Goal: Feedback & Contribution: Submit feedback/report problem

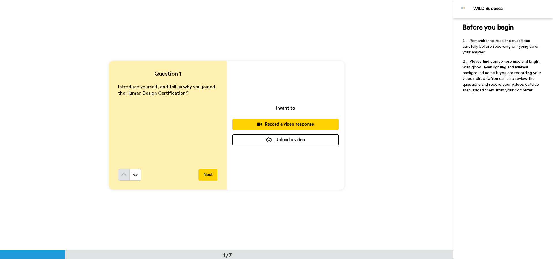
click at [264, 123] on div "Record a video response" at bounding box center [285, 124] width 97 height 6
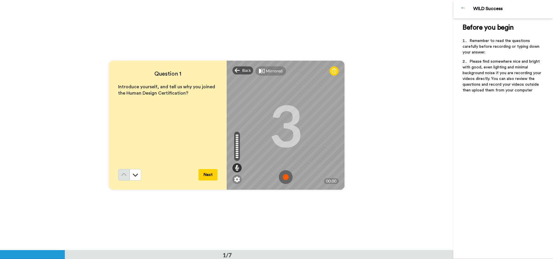
click at [284, 179] on img at bounding box center [286, 177] width 14 height 14
click at [209, 177] on button "Next" at bounding box center [207, 175] width 19 height 12
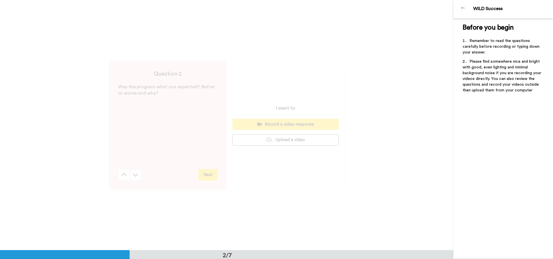
scroll to position [251, 0]
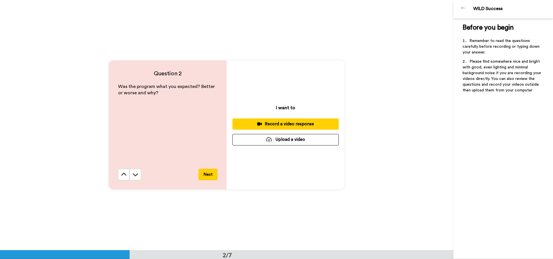
click at [267, 129] on button "Record a video response" at bounding box center [285, 124] width 106 height 11
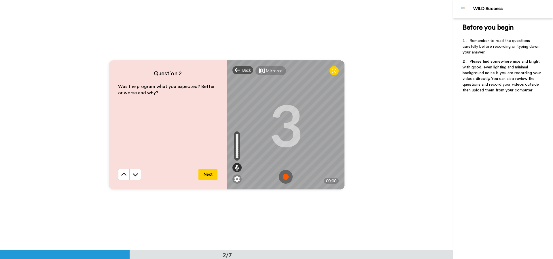
click at [285, 177] on img at bounding box center [286, 177] width 14 height 14
click at [209, 174] on button "Next" at bounding box center [207, 175] width 19 height 12
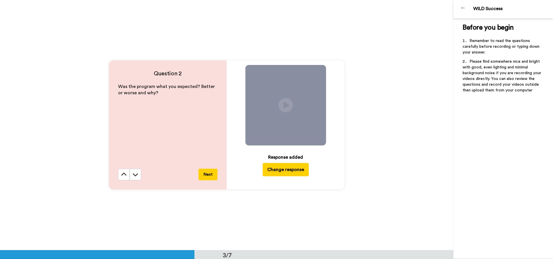
scroll to position [501, 0]
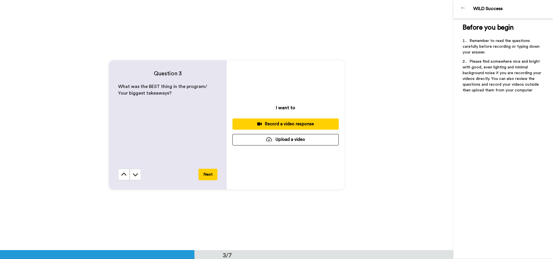
click at [275, 125] on div "Record a video response" at bounding box center [285, 124] width 97 height 6
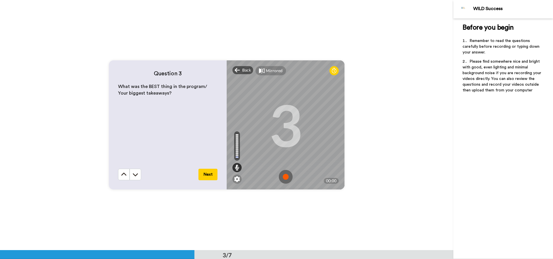
click at [286, 178] on img at bounding box center [286, 177] width 14 height 14
click at [211, 176] on button "Next" at bounding box center [207, 175] width 19 height 12
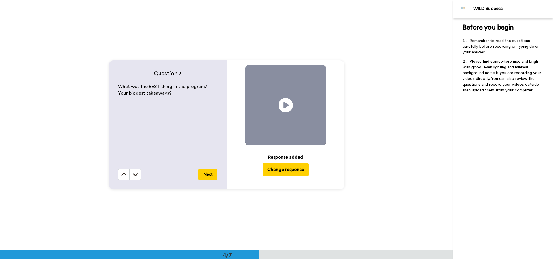
scroll to position [751, 0]
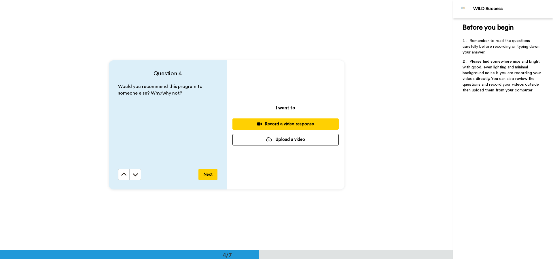
click at [262, 123] on div "Record a video response" at bounding box center [285, 124] width 97 height 6
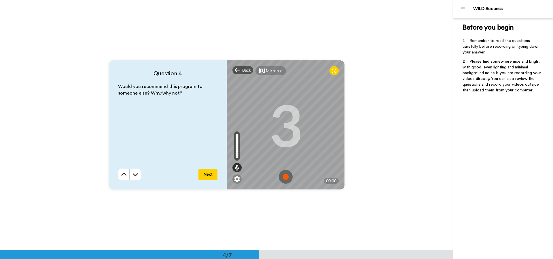
click at [284, 176] on img at bounding box center [286, 177] width 14 height 14
click at [203, 175] on button "Next" at bounding box center [207, 175] width 19 height 12
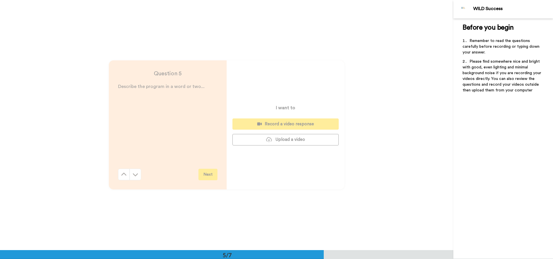
scroll to position [1002, 0]
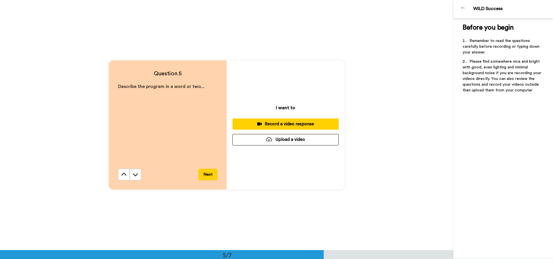
click at [269, 126] on div "Record a video response" at bounding box center [285, 124] width 97 height 6
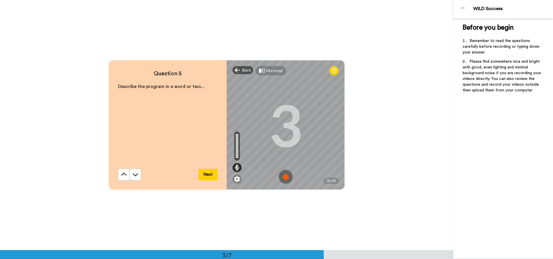
click at [282, 177] on img at bounding box center [286, 177] width 14 height 14
click at [203, 176] on button "Next" at bounding box center [207, 175] width 19 height 12
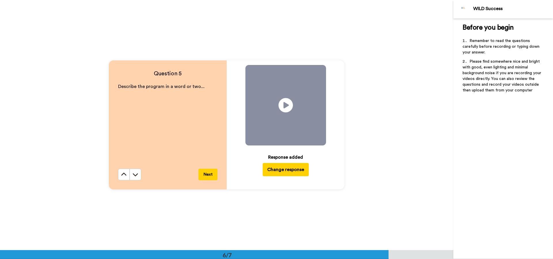
scroll to position [1252, 0]
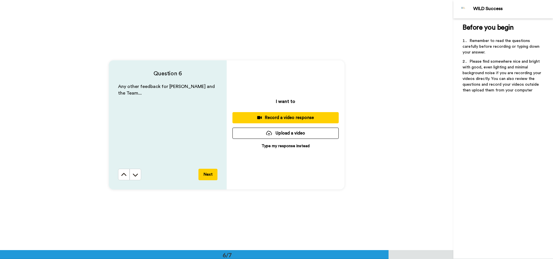
click at [278, 118] on div "Record a video response" at bounding box center [285, 118] width 97 height 6
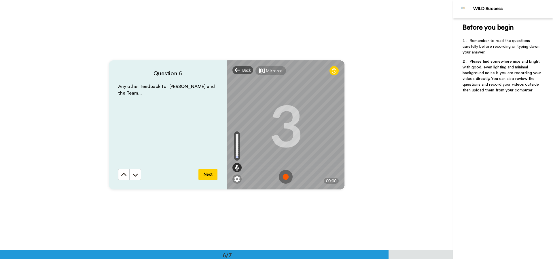
click at [283, 174] on img at bounding box center [286, 177] width 14 height 14
click at [206, 174] on button "Next" at bounding box center [207, 175] width 19 height 12
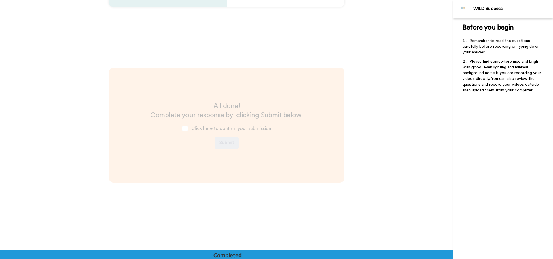
scroll to position [1435, 0]
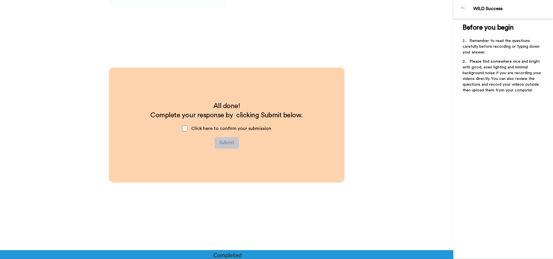
click at [184, 129] on span at bounding box center [185, 129] width 6 height 6
click at [230, 142] on button "Submit" at bounding box center [226, 143] width 24 height 12
